Goal: Task Accomplishment & Management: Use online tool/utility

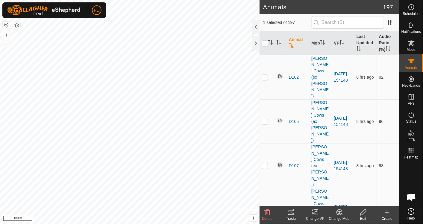
scroll to position [2257, 0]
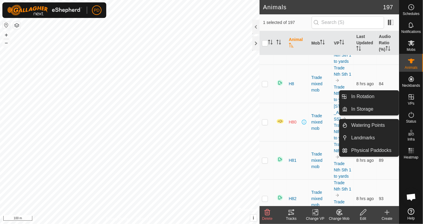
drag, startPoint x: 402, startPoint y: 95, endPoint x: 412, endPoint y: 94, distance: 10.0
click at [412, 94] on icon at bounding box center [411, 96] width 7 height 7
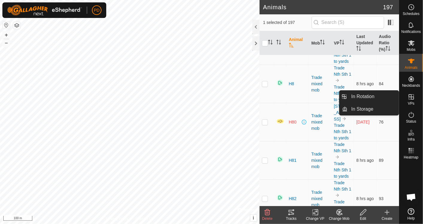
click at [412, 99] on icon at bounding box center [410, 96] width 5 height 5
click at [364, 93] on link "In Rotation" at bounding box center [373, 97] width 51 height 12
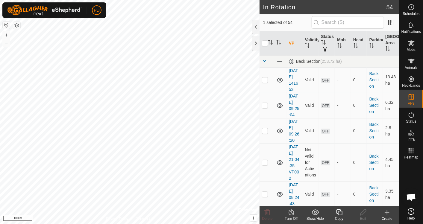
click at [340, 215] on icon at bounding box center [338, 212] width 7 height 7
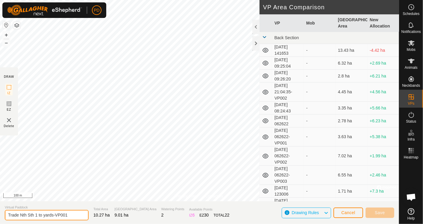
click at [61, 217] on input "Trade Nth Sth 1 to yards-VP001" at bounding box center [47, 215] width 84 height 10
click at [328, 213] on icon at bounding box center [325, 213] width 5 height 8
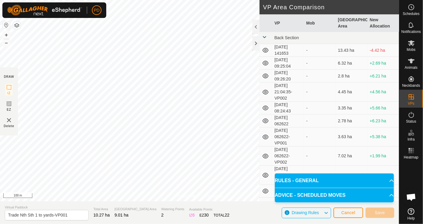
click at [328, 213] on icon at bounding box center [325, 213] width 5 height 8
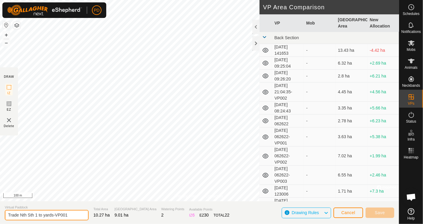
click at [72, 214] on input "Trade Nth Sth 1 to yards-VP001" at bounding box center [47, 215] width 84 height 10
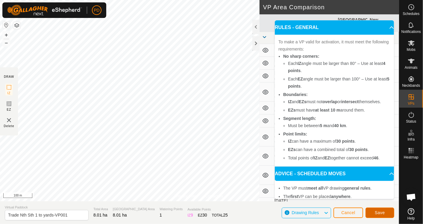
click at [381, 212] on span "Save" at bounding box center [380, 212] width 10 height 5
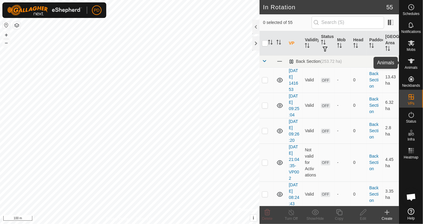
click at [410, 63] on icon at bounding box center [411, 60] width 7 height 7
click at [413, 44] on icon at bounding box center [411, 43] width 7 height 6
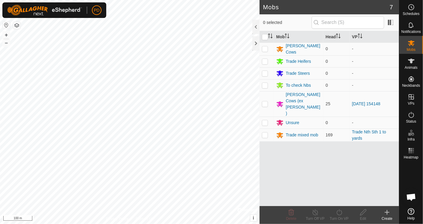
click at [265, 133] on p-checkbox at bounding box center [265, 135] width 6 height 5
checkbox input "true"
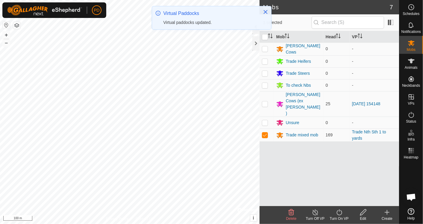
click at [335, 212] on turn-on-svg-icon at bounding box center [339, 212] width 24 height 7
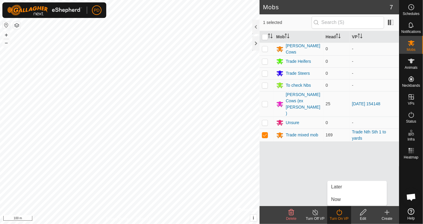
click at [337, 198] on link "Now" at bounding box center [356, 200] width 59 height 12
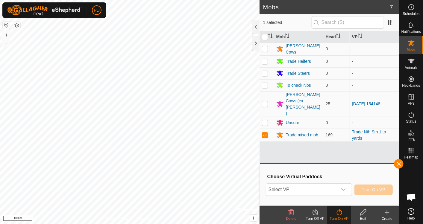
click at [347, 189] on div "dropdown trigger" at bounding box center [343, 190] width 12 height 12
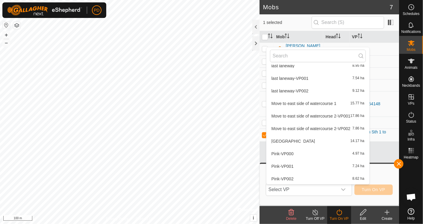
scroll to position [425, 0]
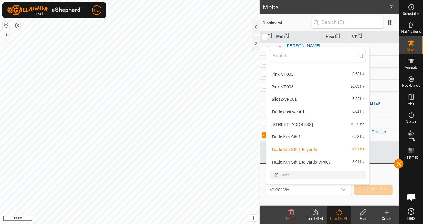
click at [329, 162] on li "Trade Nth Sth 1 to yards-VP001 8.01 ha" at bounding box center [317, 162] width 103 height 12
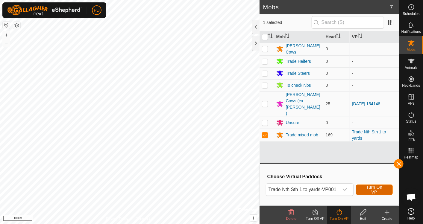
click at [375, 190] on span "Turn On VP" at bounding box center [374, 190] width 22 height 10
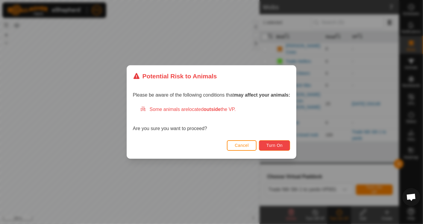
click at [278, 142] on button "Turn On" at bounding box center [274, 145] width 31 height 10
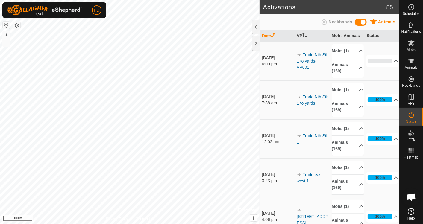
scroll to position [2257, 0]
